Goal: Transaction & Acquisition: Purchase product/service

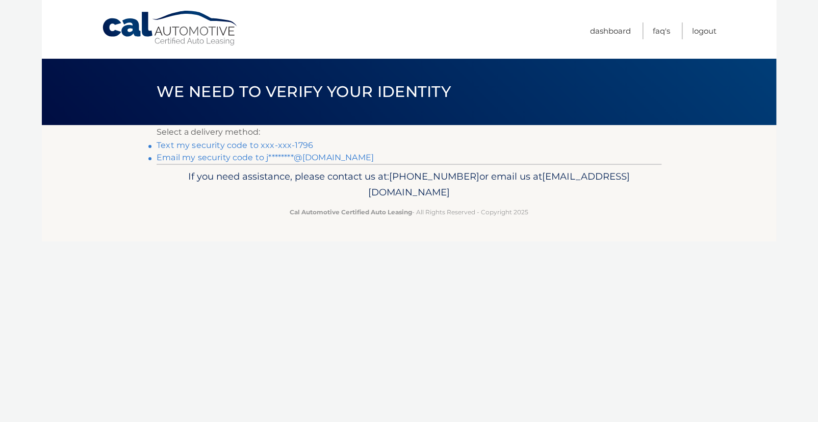
click at [301, 143] on link "Text my security code to xxx-xxx-1796" at bounding box center [235, 145] width 157 height 10
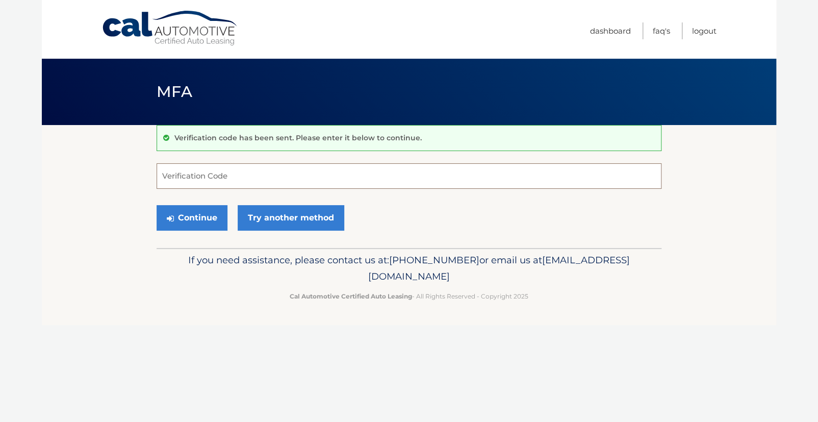
click at [239, 175] on input "Verification Code" at bounding box center [409, 175] width 505 height 25
type input "868222"
click at [157, 205] on button "Continue" at bounding box center [192, 217] width 71 height 25
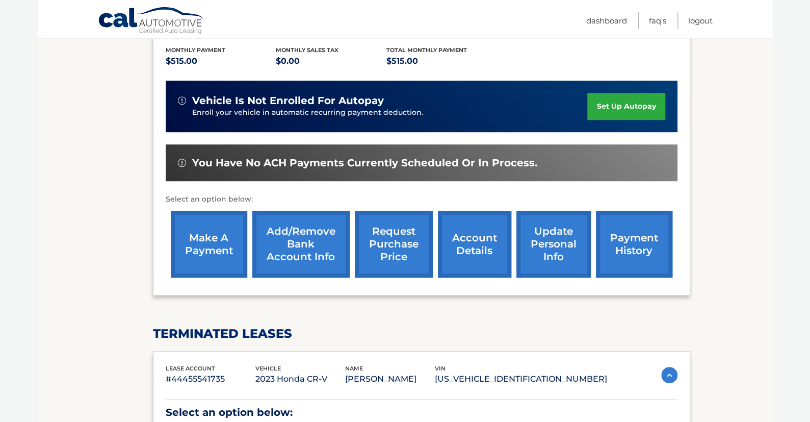
scroll to position [255, 0]
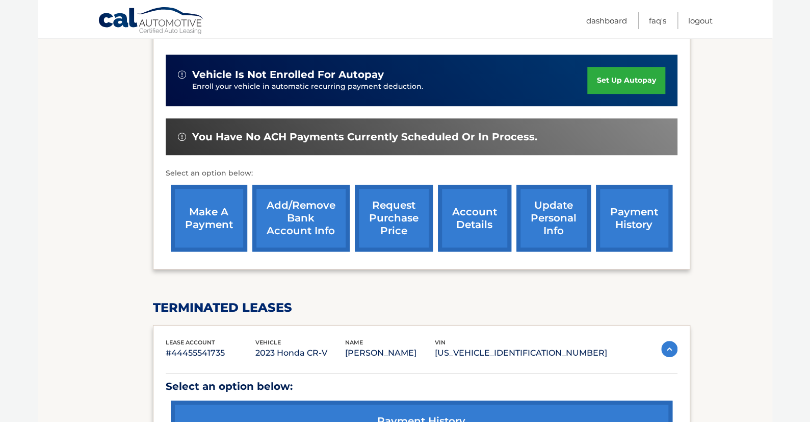
click at [191, 207] on link "make a payment" at bounding box center [209, 218] width 76 height 67
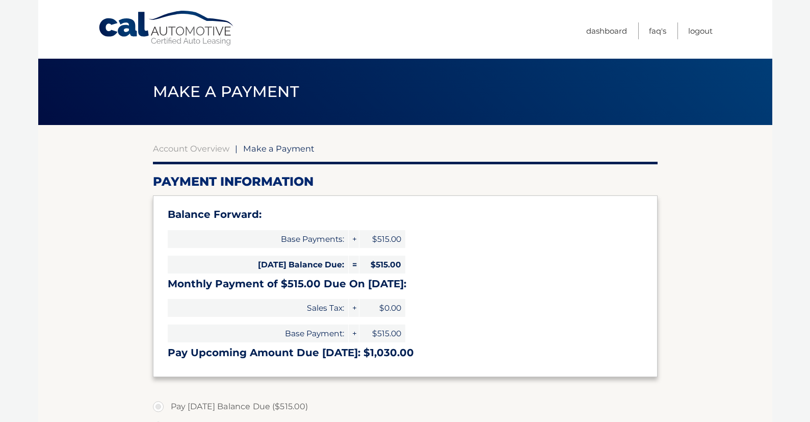
select select "ZDBmMjc3ZWQtODhjOS00YWU4LWFmMzMtMDNiYWM4NTFhZGU2"
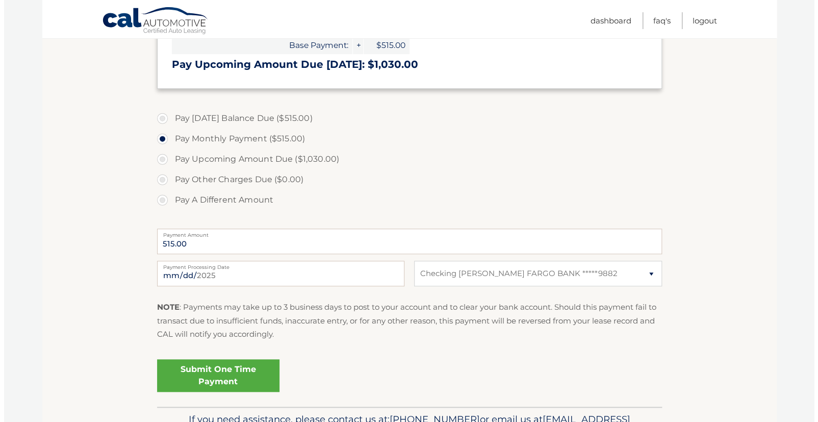
scroll to position [349, 0]
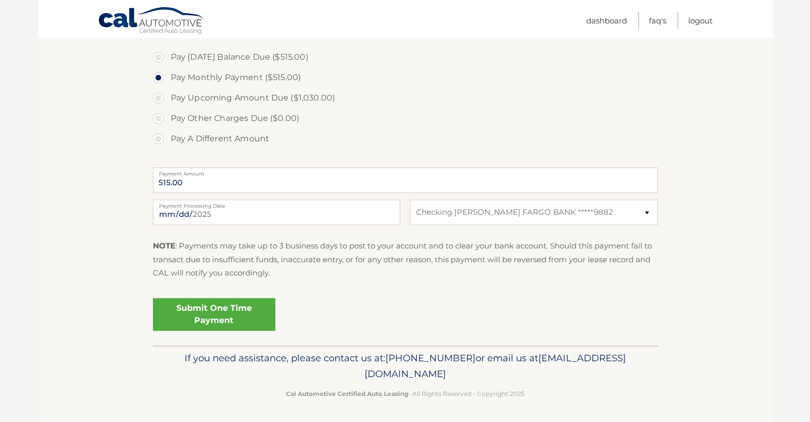
click at [210, 316] on link "Submit One Time Payment" at bounding box center [214, 314] width 122 height 33
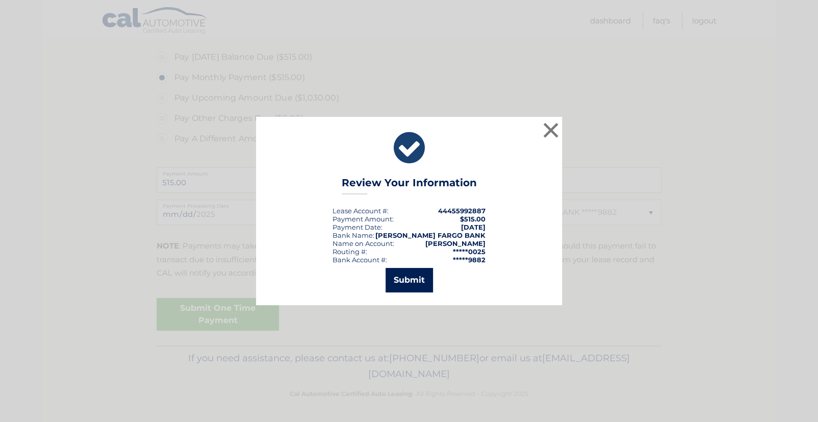
click at [411, 281] on button "Submit" at bounding box center [408, 280] width 47 height 24
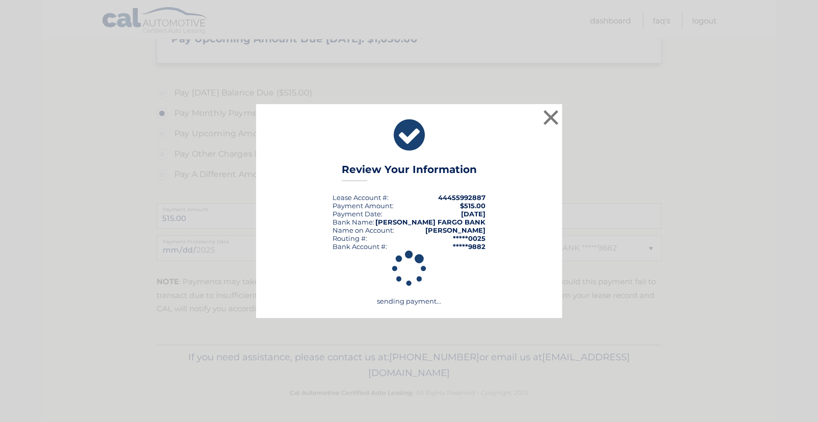
scroll to position [313, 0]
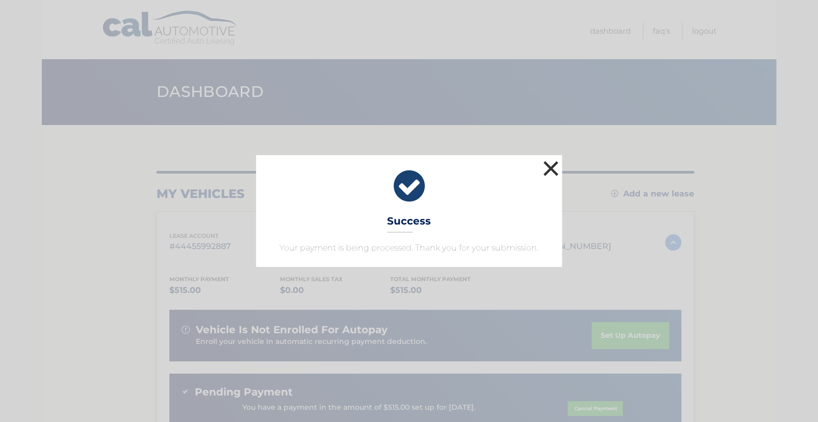
click at [545, 169] on button "×" at bounding box center [551, 168] width 20 height 20
